Goal: Information Seeking & Learning: Learn about a topic

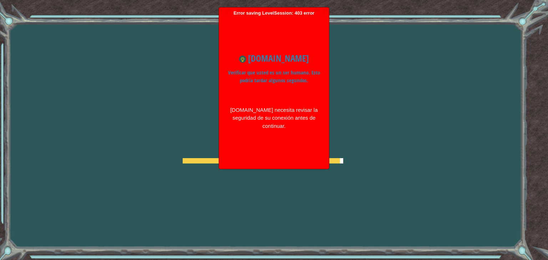
click at [174, 116] on div "Goals Error al cargar desde el servidor. Intenta refrescar la página. Necesitar…" at bounding box center [274, 130] width 548 height 260
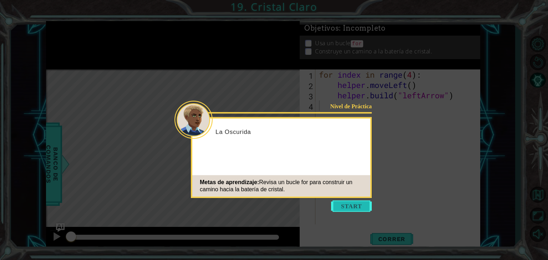
click at [344, 205] on button "Start" at bounding box center [351, 206] width 41 height 11
click at [348, 206] on button "Start" at bounding box center [351, 206] width 41 height 11
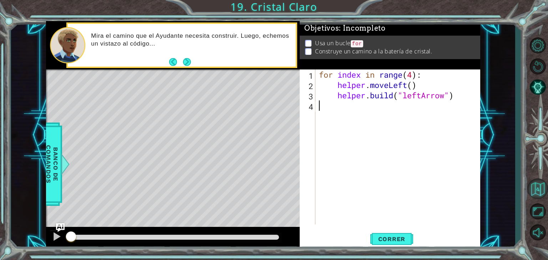
click at [533, 183] on button "Volver al Mapa" at bounding box center [537, 189] width 21 height 21
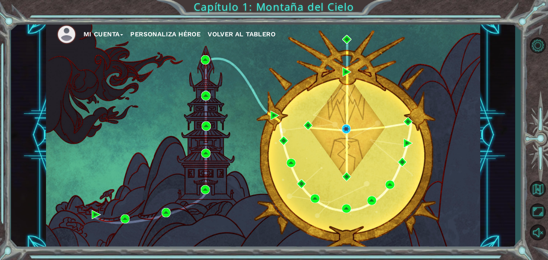
drag, startPoint x: 91, startPoint y: 29, endPoint x: 90, endPoint y: 36, distance: 7.2
click at [90, 36] on button "Mi Cuenta" at bounding box center [103, 34] width 40 height 11
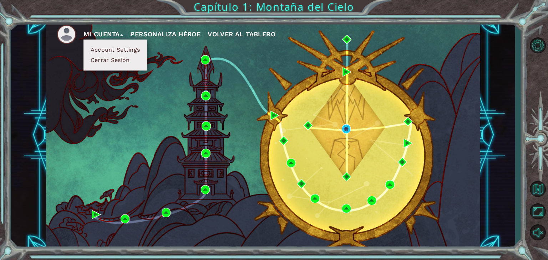
click at [65, 34] on img at bounding box center [67, 35] width 20 height 20
click at [239, 32] on span "Volver al Tablero" at bounding box center [242, 33] width 68 height 7
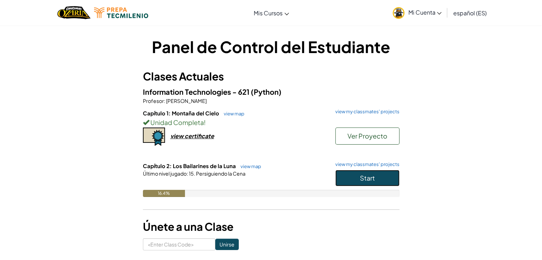
click at [355, 178] on button "Start" at bounding box center [368, 178] width 64 height 16
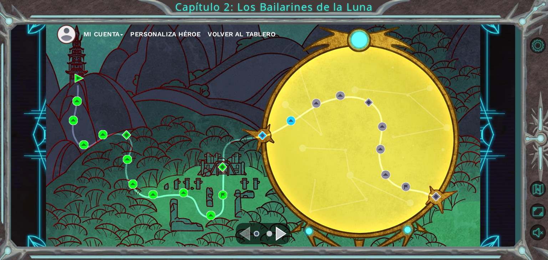
click at [286, 119] on div "Mi Cuenta Personaliza Héroe Volver al Tablero" at bounding box center [263, 135] width 434 height 229
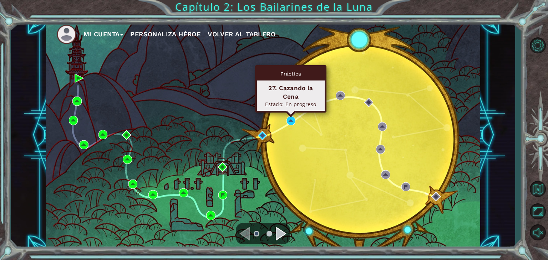
click at [290, 113] on div "Práctica 27. Cazando la Cena Estado: En progreso" at bounding box center [290, 88] width 71 height 47
click at [291, 117] on img at bounding box center [290, 120] width 9 height 9
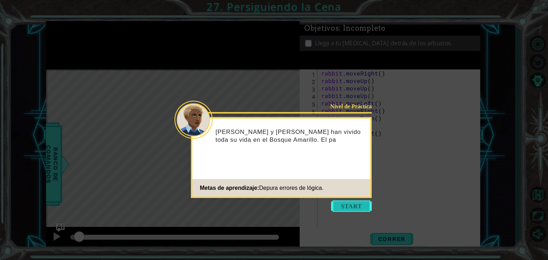
click at [352, 205] on button "Start" at bounding box center [351, 206] width 41 height 11
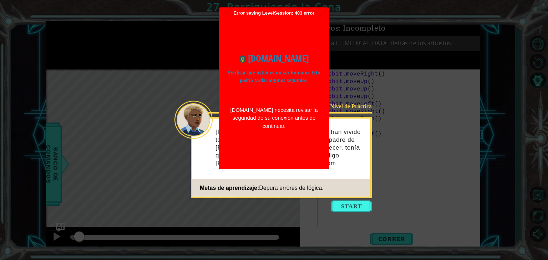
click at [300, 91] on div "www.ozaria.com Verificar que usted es un ser humano. Esto podría tardar algunos…" at bounding box center [274, 91] width 103 height 93
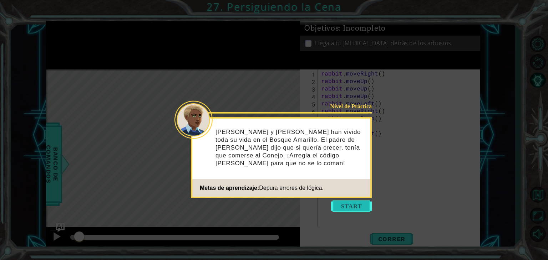
click at [352, 206] on button "Start" at bounding box center [351, 206] width 41 height 11
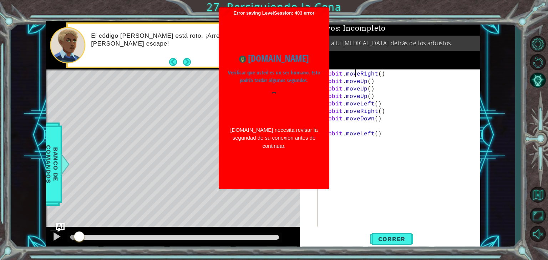
click at [355, 74] on div "rabbit . moveRight ( ) rabbit . moveUp ( ) rabbit . moveUp ( ) rabbit . moveUp …" at bounding box center [400, 156] width 162 height 172
click at [385, 81] on div "rabbit . moveRight ( ) rabbit . moveUp ( ) rabbit . moveUp ( ) rabbit . moveUp …" at bounding box center [400, 156] width 162 height 172
type textarea "rabbit.moveUp()"
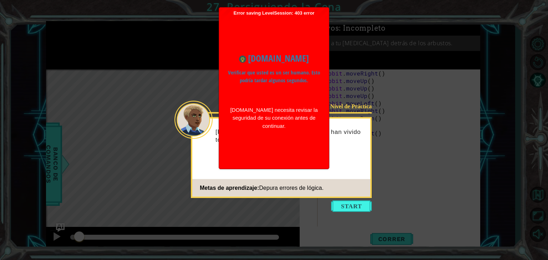
click at [320, 136] on div "[DOMAIN_NAME] Verificar que usted es un ser humano. Esto podría tardar algunos …" at bounding box center [274, 91] width 103 height 93
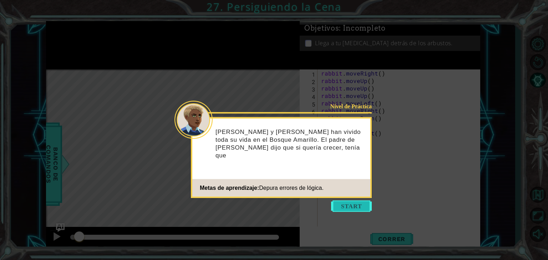
click at [358, 208] on button "Start" at bounding box center [351, 206] width 41 height 11
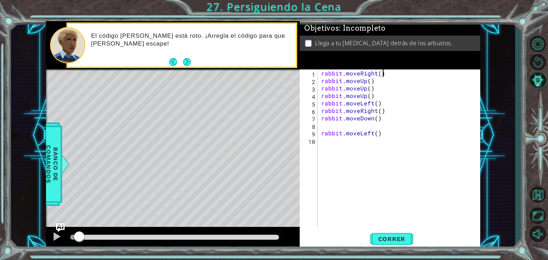
click at [387, 72] on div "rabbit . moveRight ( ) rabbit . moveUp ( ) rabbit . moveUp ( ) rabbit . moveUp …" at bounding box center [400, 156] width 162 height 172
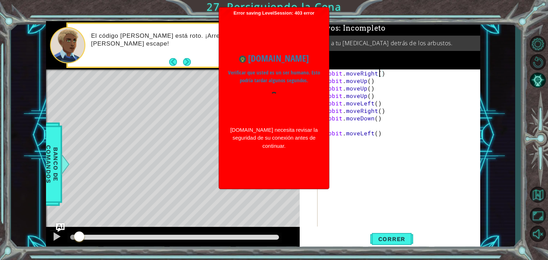
type textarea "rabbit.moveRight(2)"
click at [351, 185] on div "rabbit . moveRight ( 2 ) rabbit . moveUp ( ) rabbit . moveUp ( ) rabbit . moveU…" at bounding box center [400, 156] width 162 height 172
